Goal: Transaction & Acquisition: Book appointment/travel/reservation

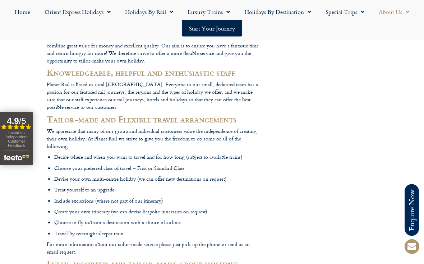
scroll to position [417, 0]
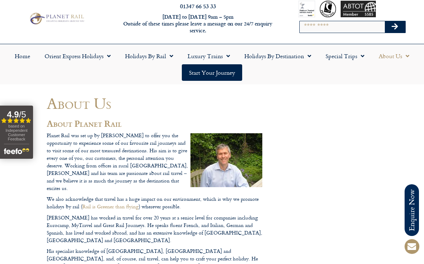
scroll to position [11, 0]
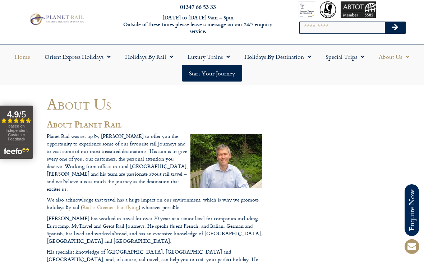
click at [27, 60] on link "Home" at bounding box center [23, 57] width 30 height 17
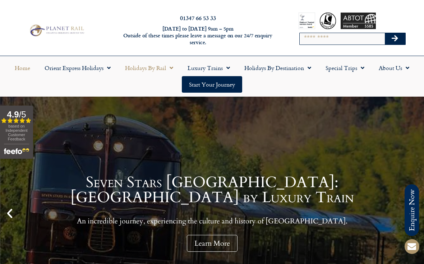
click at [163, 71] on link "Holidays by Rail" at bounding box center [149, 68] width 63 height 17
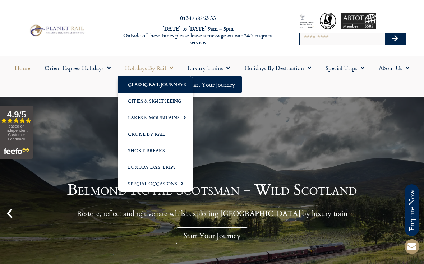
click at [163, 85] on link "Classic Rail Journeys" at bounding box center [156, 84] width 76 height 17
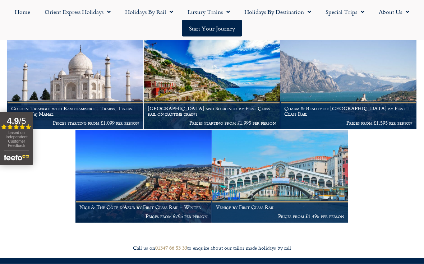
scroll to position [611, 0]
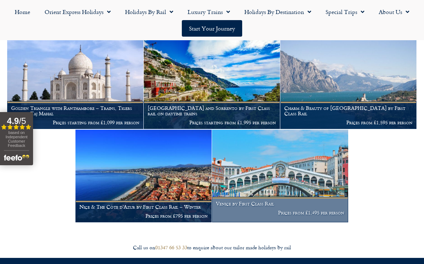
click at [292, 176] on img at bounding box center [280, 176] width 136 height 93
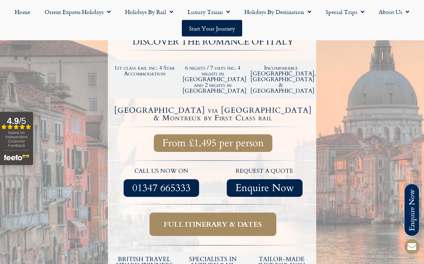
scroll to position [123, 0]
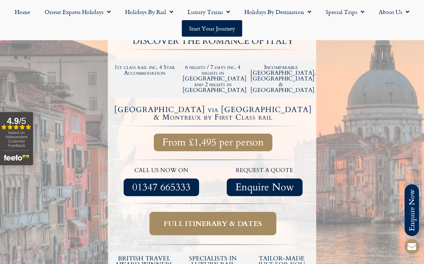
click at [267, 212] on link "Full itinerary & dates" at bounding box center [213, 223] width 127 height 23
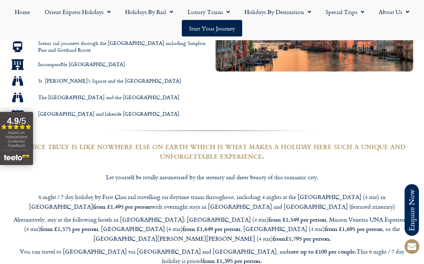
scroll to position [455, 0]
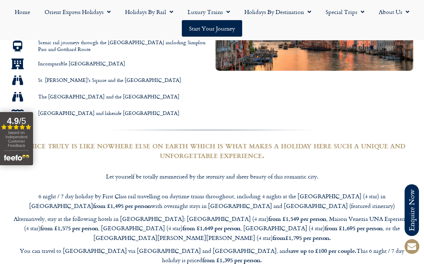
click at [291, 214] on p "Alternatively, stay at the following hotels in Venice: Canal Grande Hotel (4 st…" at bounding box center [212, 228] width 403 height 29
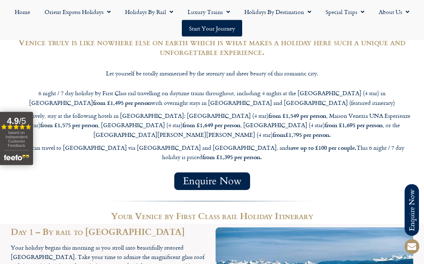
scroll to position [559, 0]
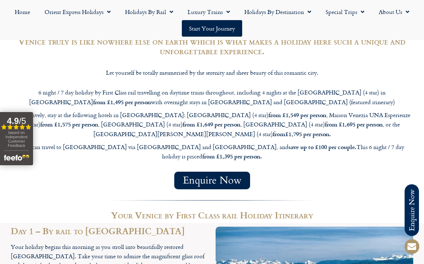
click at [221, 176] on span "Enquire Now" at bounding box center [212, 180] width 59 height 9
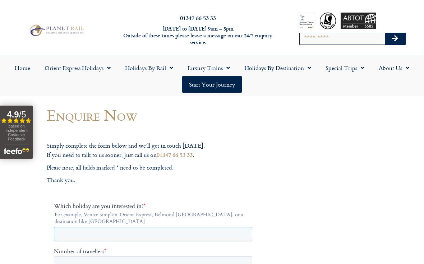
click at [70, 235] on input "Which holiday are you interested in? *" at bounding box center [153, 234] width 199 height 14
click at [26, 67] on link "Home" at bounding box center [23, 68] width 30 height 17
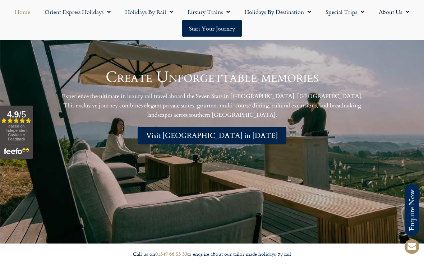
scroll to position [1444, 0]
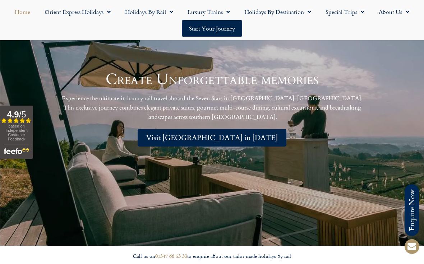
click at [209, 133] on span "Visit Japan in 2026" at bounding box center [212, 137] width 132 height 9
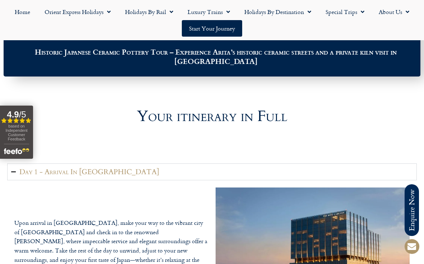
scroll to position [800, 0]
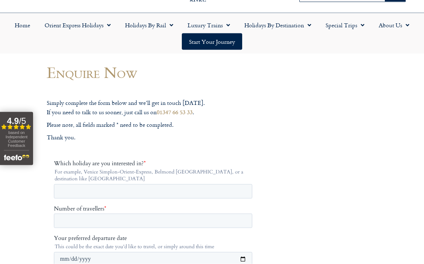
scroll to position [46, 0]
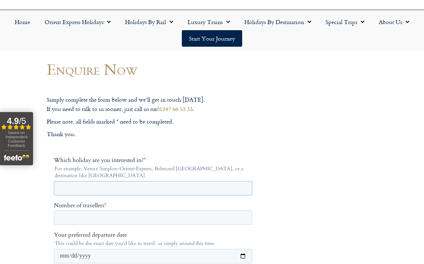
click at [69, 190] on input "Which holiday are you interested in? *" at bounding box center [153, 188] width 199 height 14
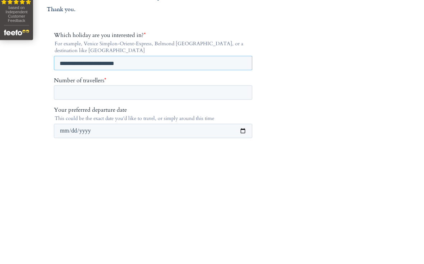
type input "**********"
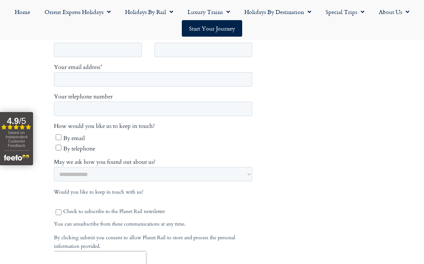
scroll to position [293, 0]
